Goal: Information Seeking & Learning: Learn about a topic

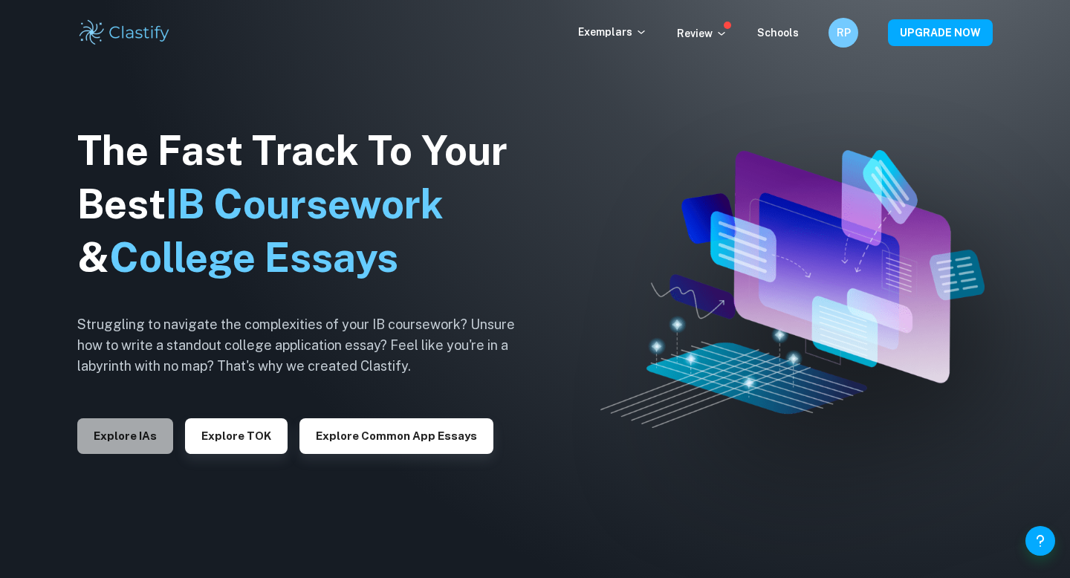
click at [99, 433] on button "Explore IAs" at bounding box center [125, 436] width 96 height 36
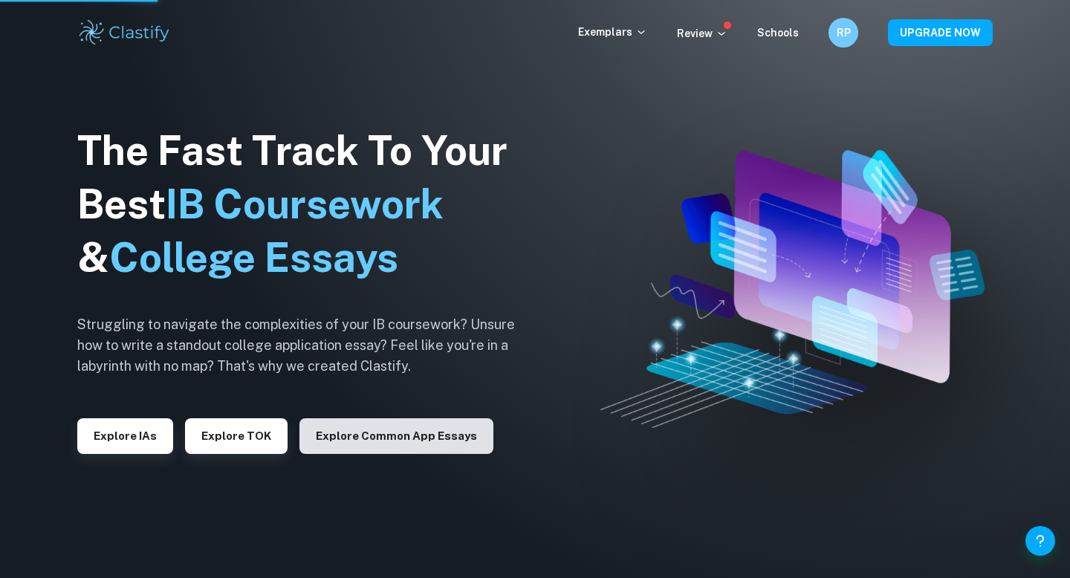
click at [443, 437] on button "Explore Common App essays" at bounding box center [396, 436] width 194 height 36
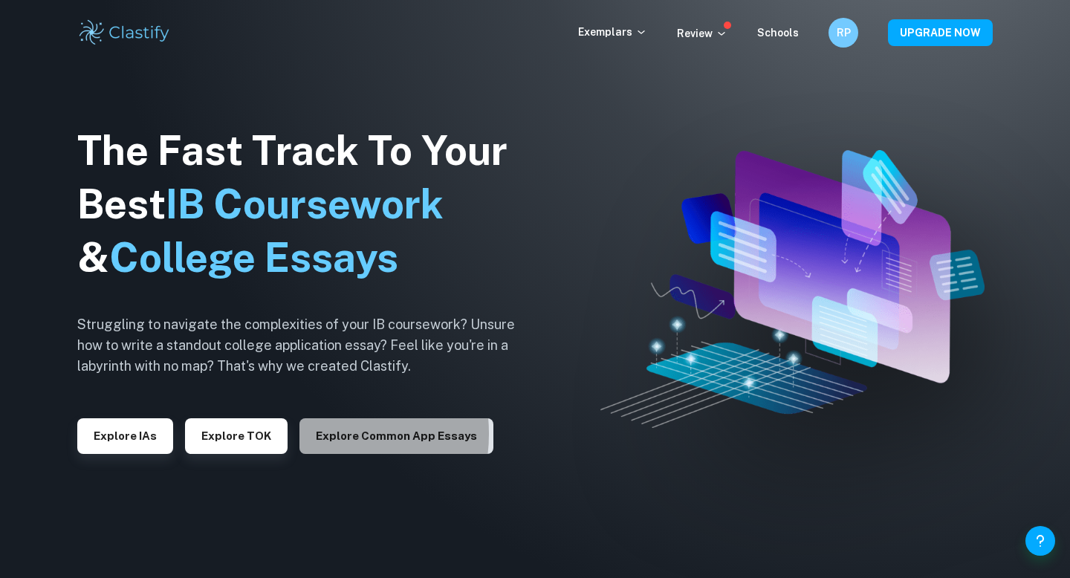
click at [310, 435] on button "Explore Common App essays" at bounding box center [396, 436] width 194 height 36
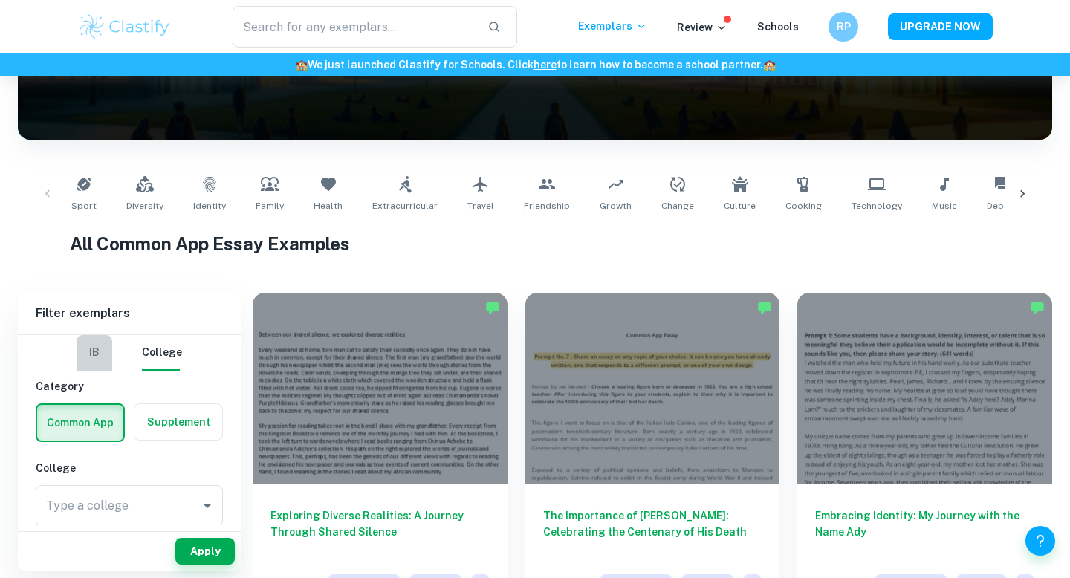
click at [100, 366] on button "IB" at bounding box center [95, 353] width 36 height 36
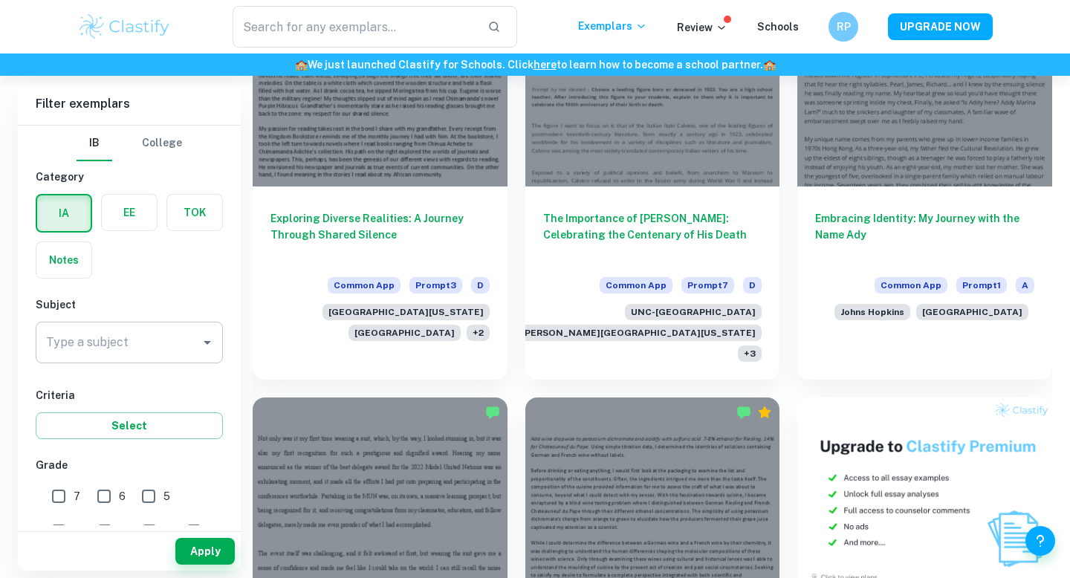
click at [139, 324] on div "Type a subject" at bounding box center [129, 343] width 187 height 42
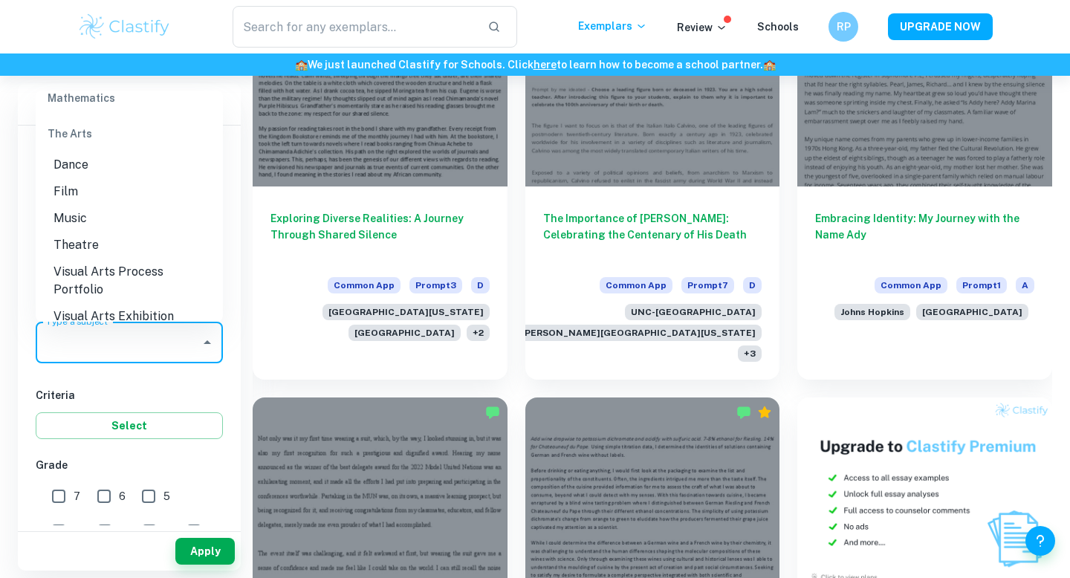
scroll to position [2128, 0]
click at [87, 232] on li "Theatre" at bounding box center [129, 245] width 187 height 27
type input "Theatre"
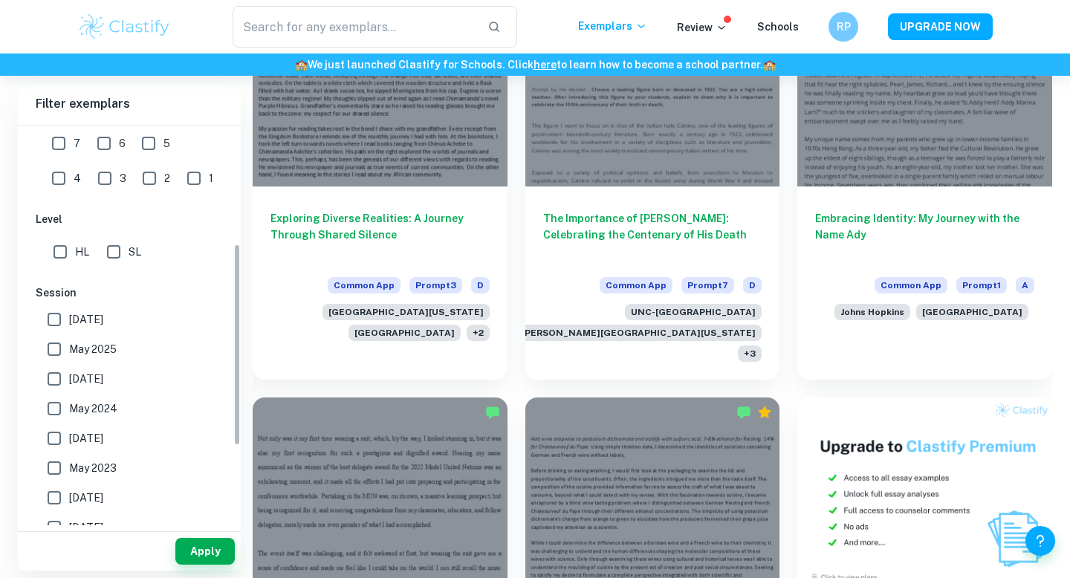
scroll to position [209, 0]
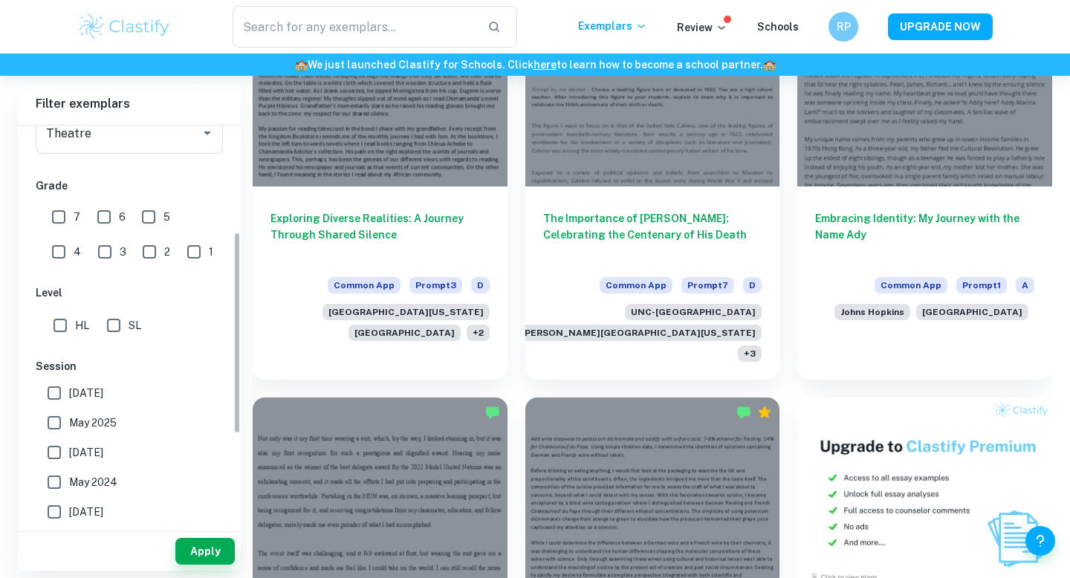
click at [78, 395] on span "[DATE]" at bounding box center [86, 393] width 34 height 16
click at [69, 395] on input "[DATE]" at bounding box center [54, 393] width 30 height 30
checkbox input "true"
click at [78, 414] on span "May 2025" at bounding box center [93, 422] width 48 height 16
click at [69, 414] on input "May 2025" at bounding box center [54, 423] width 30 height 30
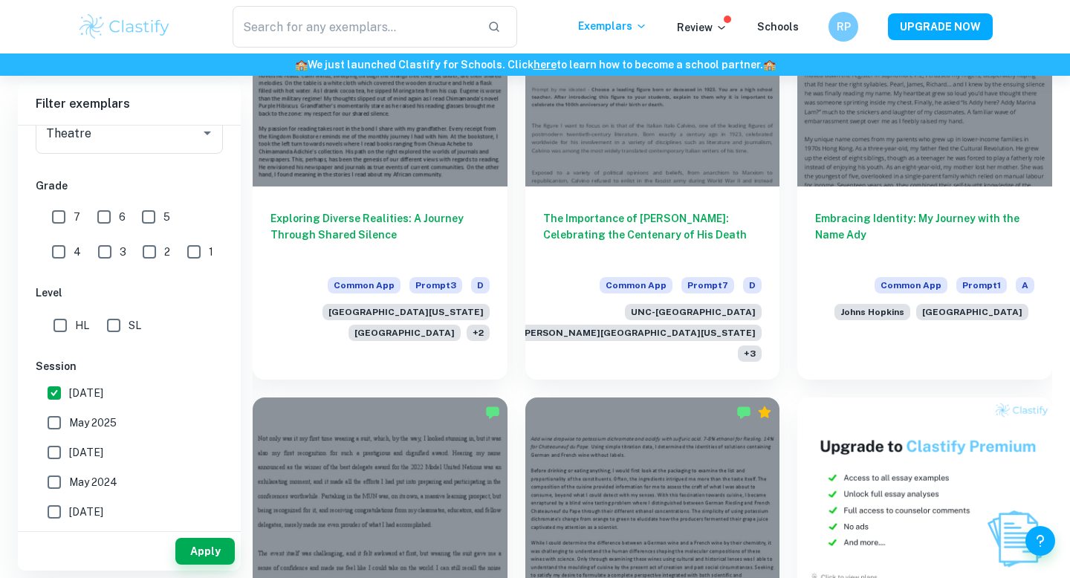
checkbox input "true"
click at [80, 444] on span "[DATE]" at bounding box center [86, 452] width 34 height 16
click at [69, 443] on input "[DATE]" at bounding box center [54, 452] width 30 height 30
checkbox input "true"
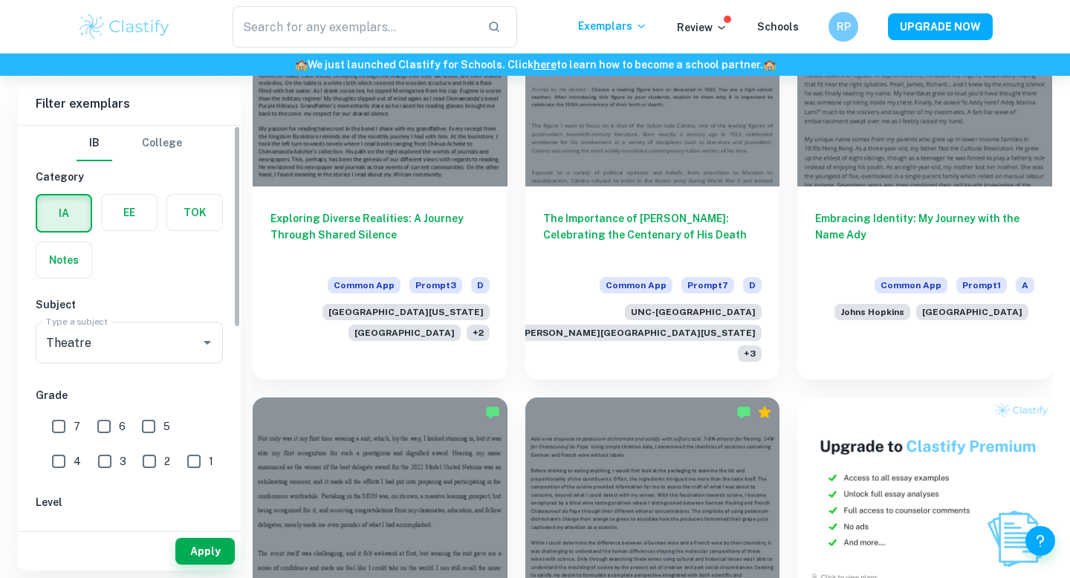
scroll to position [3, 0]
click at [64, 245] on label "button" at bounding box center [63, 257] width 55 height 36
click at [0, 0] on input "radio" at bounding box center [0, 0] width 0 height 0
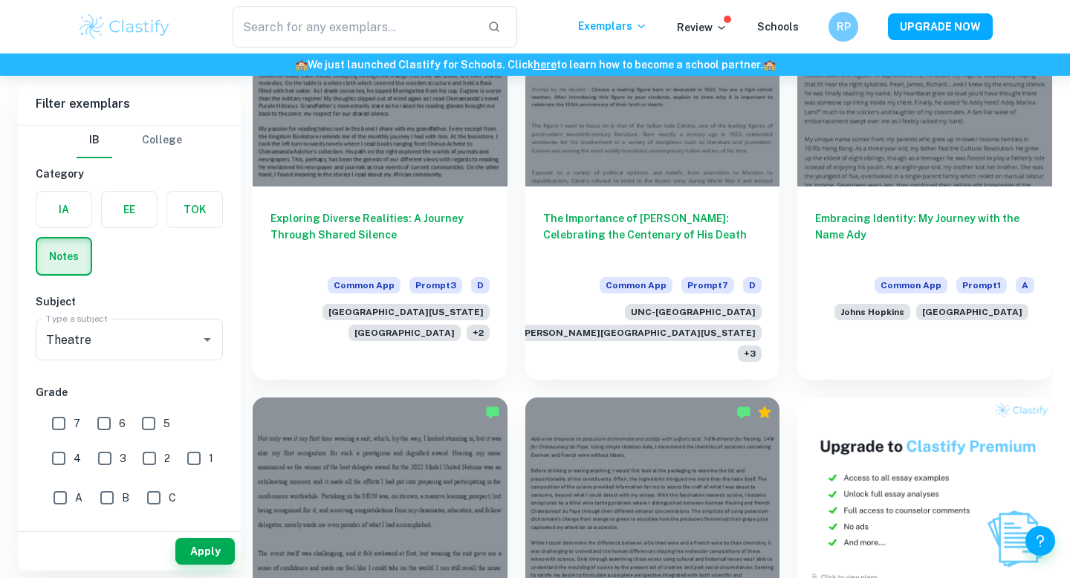
click at [112, 232] on div "IA EE TOK Notes" at bounding box center [125, 229] width 196 height 94
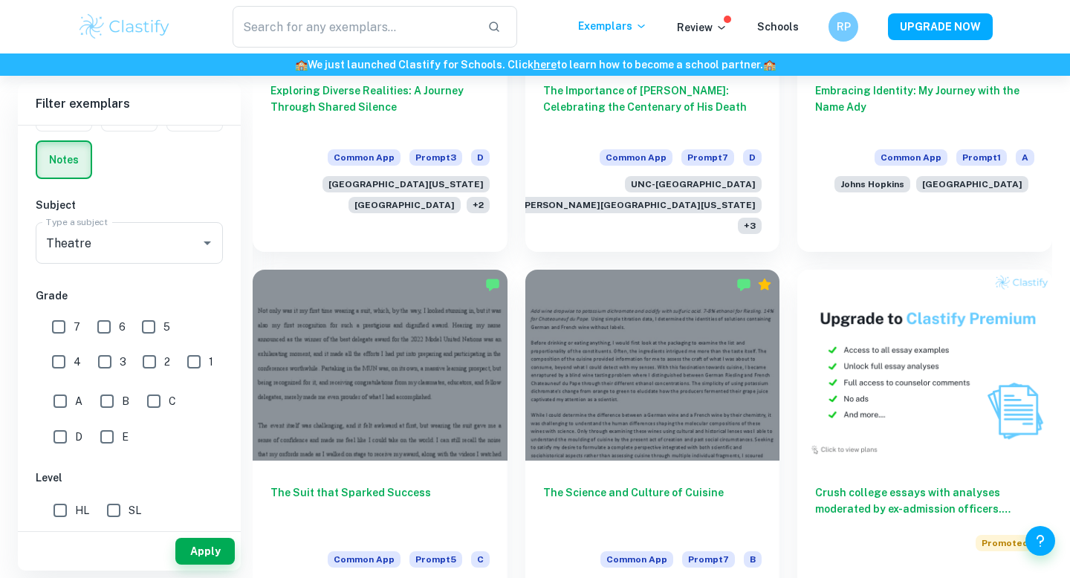
scroll to position [0, 0]
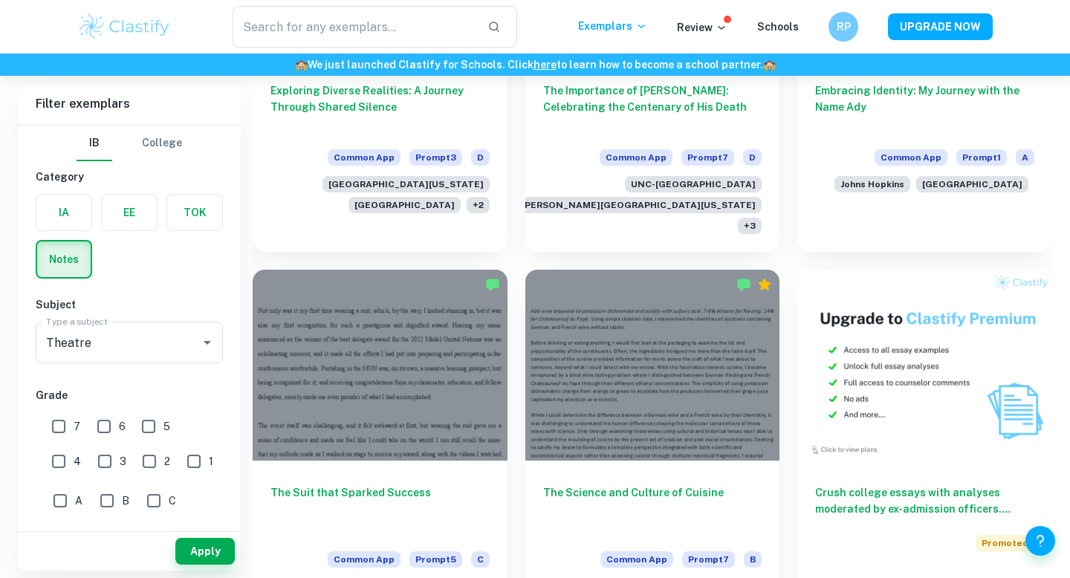
click at [134, 220] on label "button" at bounding box center [129, 213] width 55 height 36
click at [0, 0] on input "radio" at bounding box center [0, 0] width 0 height 0
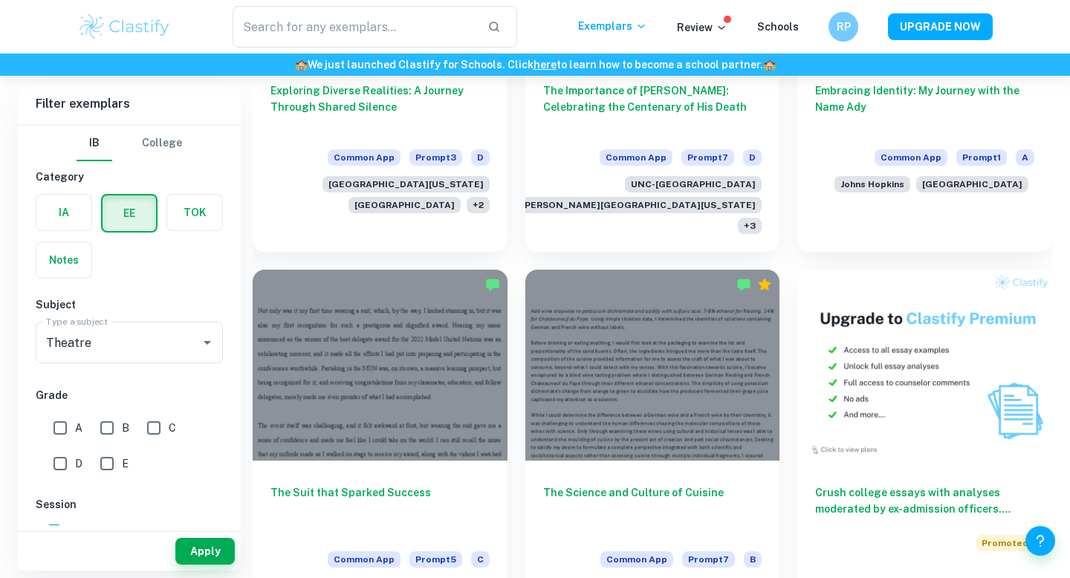
click at [185, 220] on label "button" at bounding box center [194, 213] width 55 height 36
click at [0, 0] on input "radio" at bounding box center [0, 0] width 0 height 0
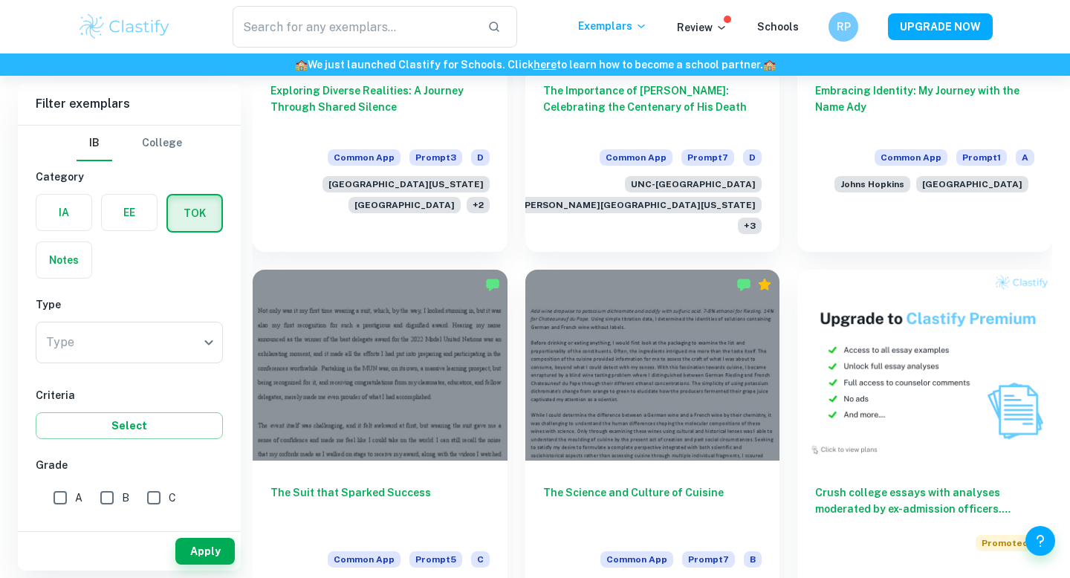
click at [133, 218] on label "button" at bounding box center [129, 213] width 55 height 36
click at [0, 0] on input "radio" at bounding box center [0, 0] width 0 height 0
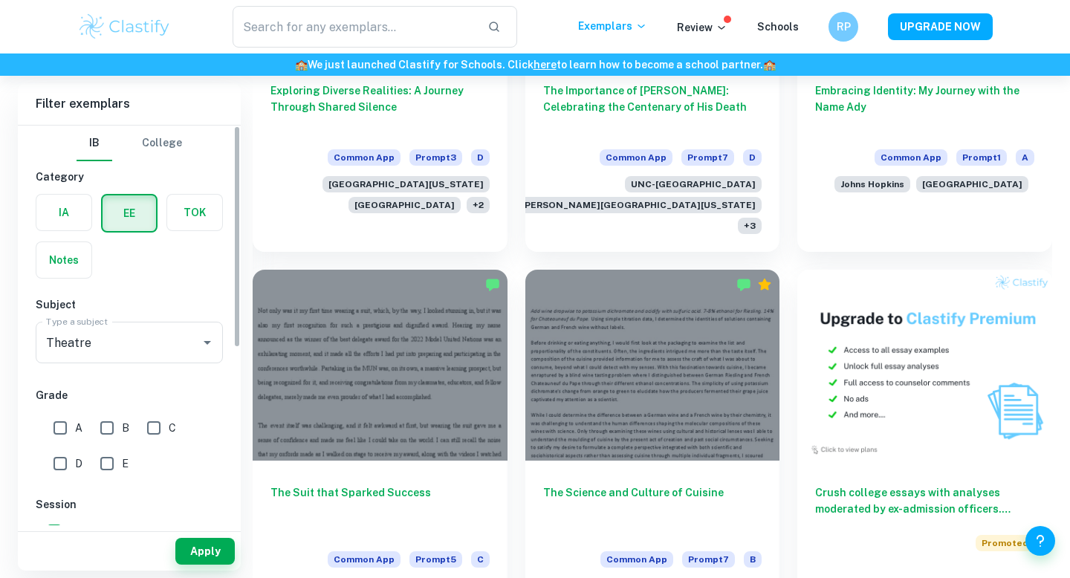
scroll to position [68, 0]
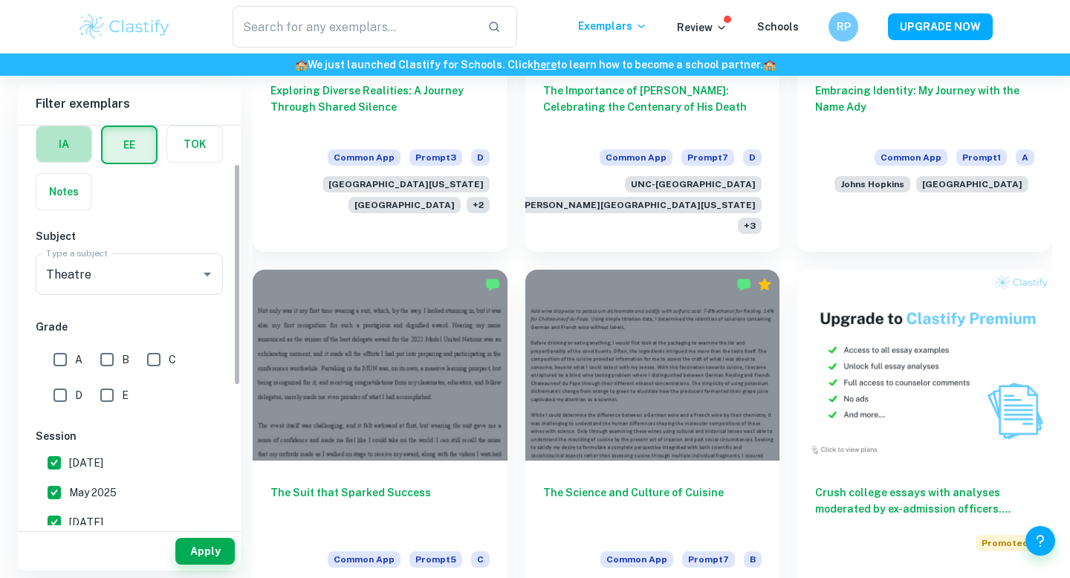
click at [56, 137] on label "button" at bounding box center [63, 144] width 55 height 36
click at [0, 0] on input "radio" at bounding box center [0, 0] width 0 height 0
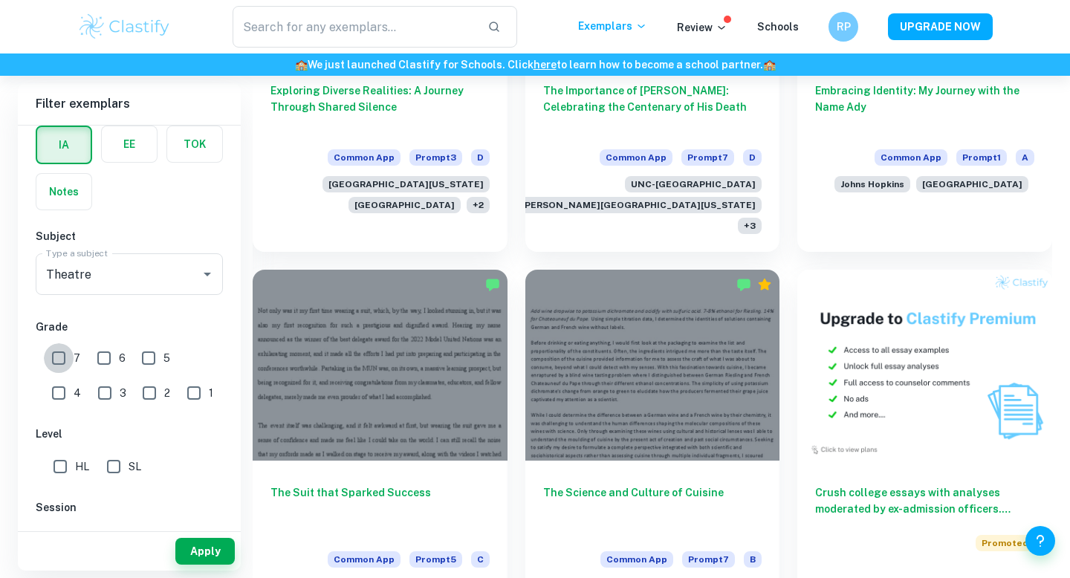
click at [68, 347] on input "7" at bounding box center [59, 358] width 30 height 30
checkbox input "true"
click at [70, 456] on input "HL" at bounding box center [60, 467] width 30 height 30
checkbox input "true"
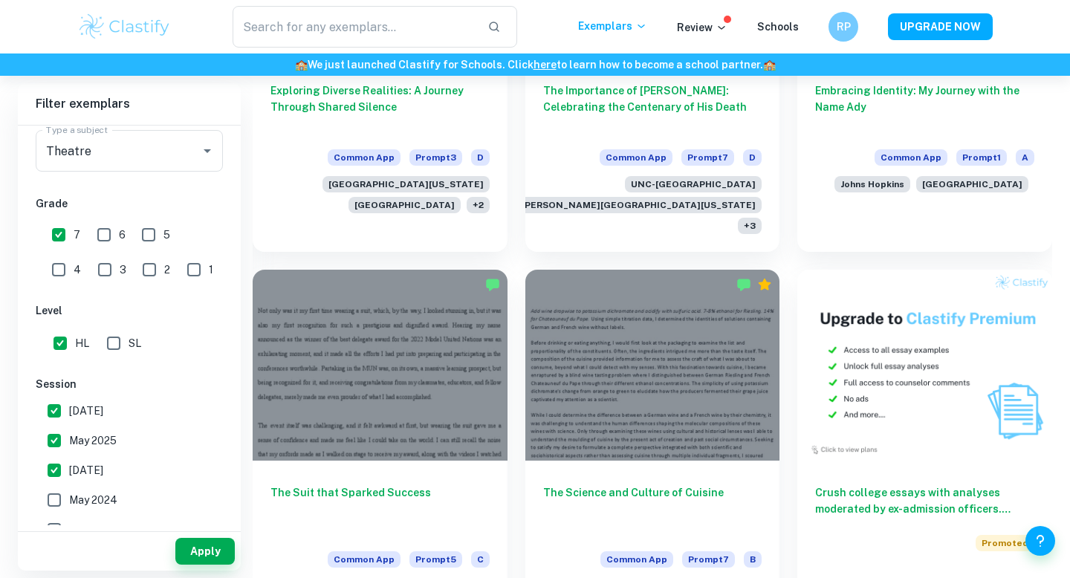
click at [174, 538] on div "Apply" at bounding box center [129, 551] width 223 height 39
click at [197, 545] on button "Apply" at bounding box center [204, 551] width 59 height 27
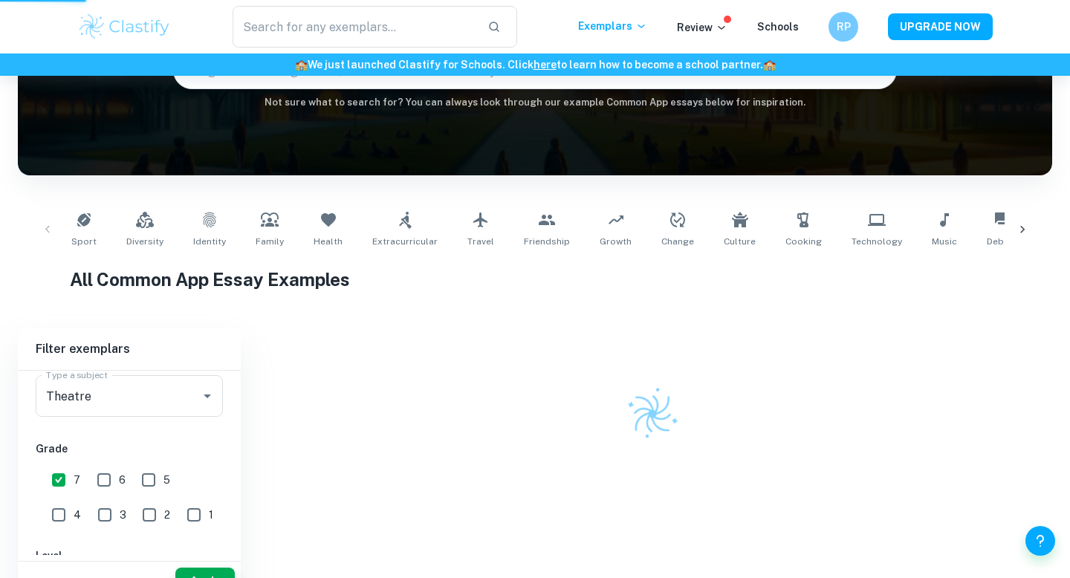
scroll to position [146, 0]
